Goal: Task Accomplishment & Management: Complete application form

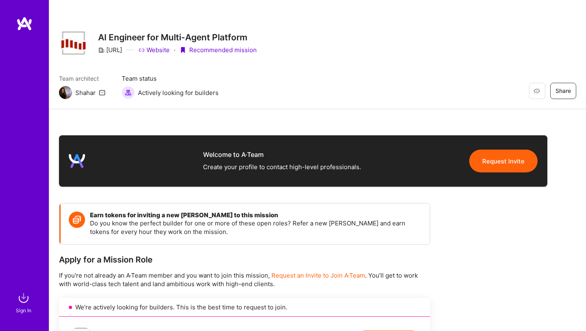
scroll to position [318, 0]
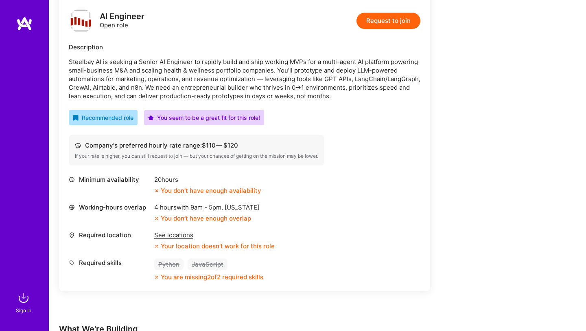
click at [22, 298] on img at bounding box center [23, 297] width 16 height 16
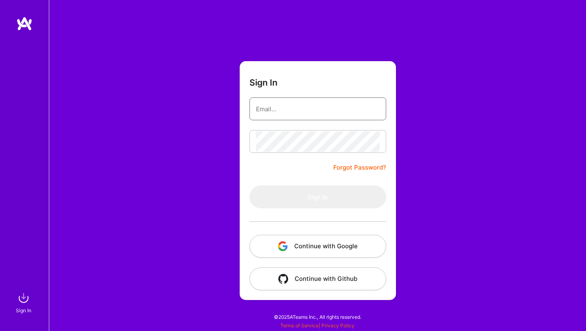
click at [292, 108] on input "email" at bounding box center [318, 109] width 124 height 21
type input "malithrana@gmail.com"
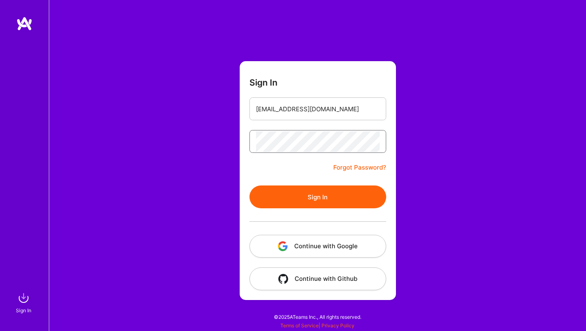
click at [250, 185] on button "Sign In" at bounding box center [318, 196] width 137 height 23
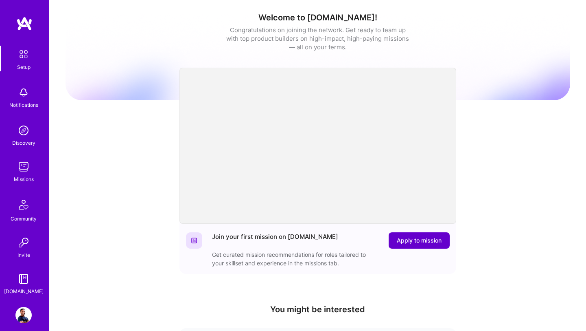
click at [403, 244] on span "Apply to mission" at bounding box center [419, 240] width 45 height 8
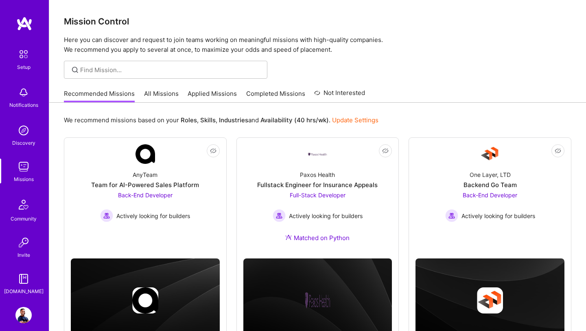
click at [210, 97] on link "Applied Missions" at bounding box center [212, 95] width 49 height 13
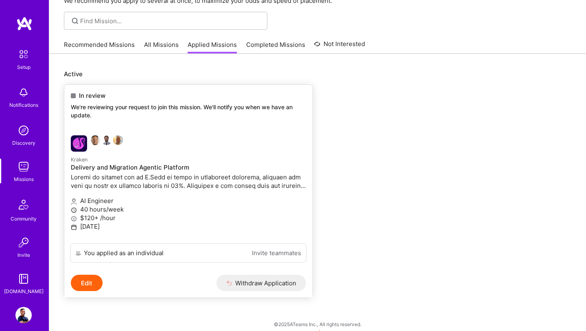
scroll to position [49, 0]
click at [116, 161] on p "Kraken" at bounding box center [188, 158] width 235 height 9
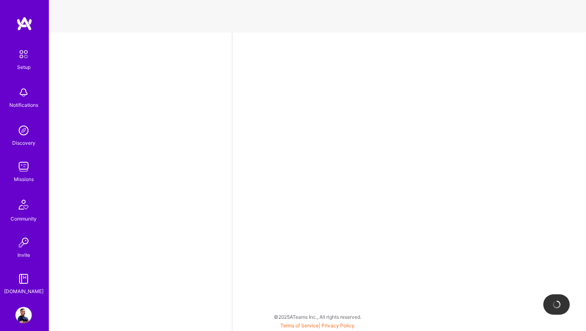
select select "US"
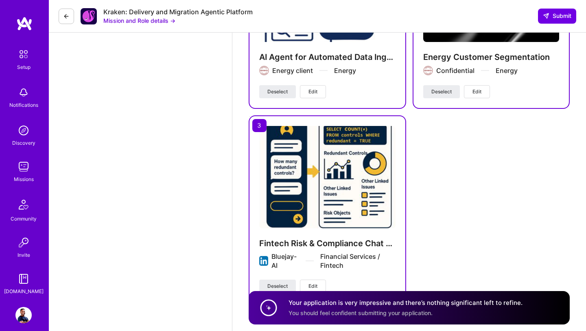
scroll to position [2097, 0]
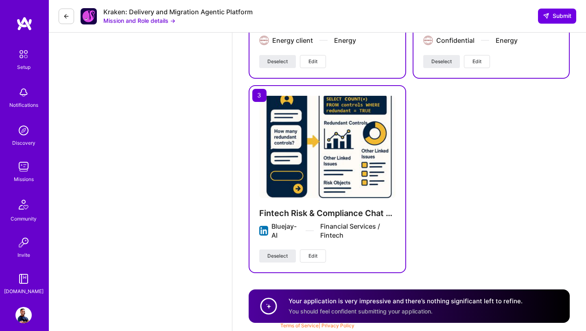
click at [25, 28] on img at bounding box center [24, 23] width 16 height 15
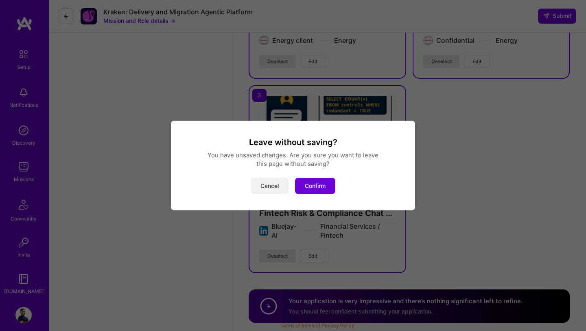
click at [267, 191] on button "Cancel" at bounding box center [270, 186] width 38 height 16
